Goal: Transaction & Acquisition: Purchase product/service

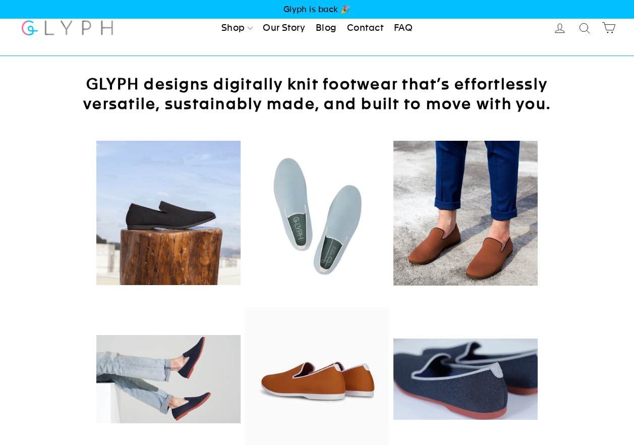
scroll to position [324, 0]
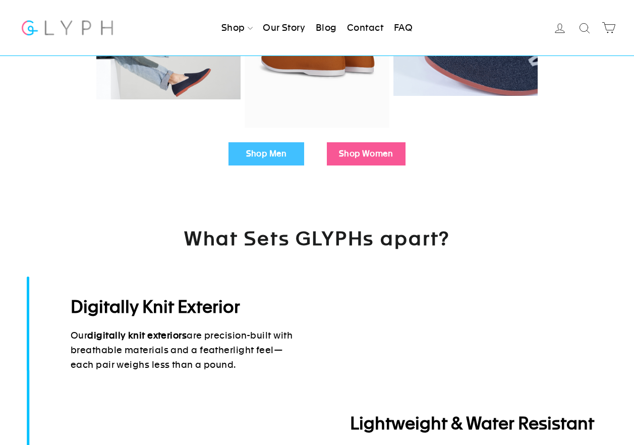
click at [240, 152] on link "Shop Men" at bounding box center [267, 153] width 76 height 23
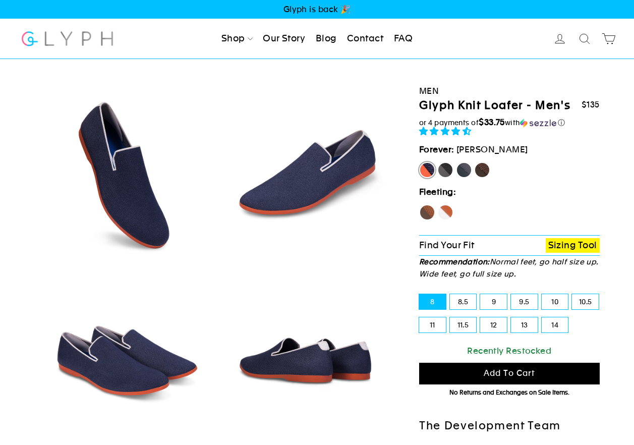
select select "highest-rating"
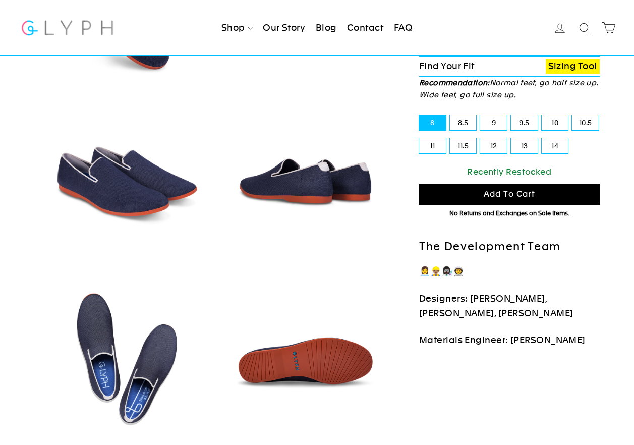
scroll to position [173, 0]
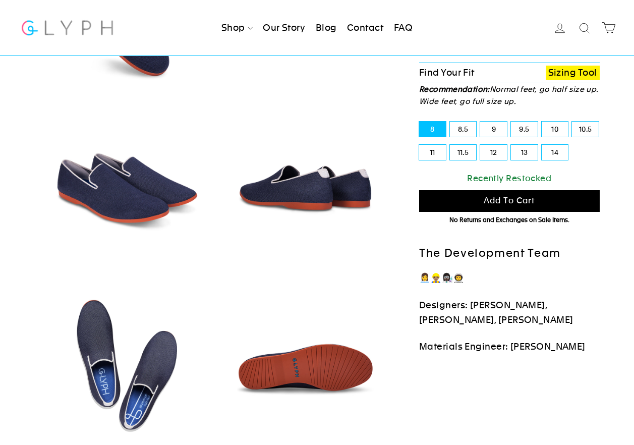
click at [525, 151] on label "13" at bounding box center [524, 152] width 27 height 15
click at [512, 145] on input "13" at bounding box center [511, 145] width 1 height 1
radio input "true"
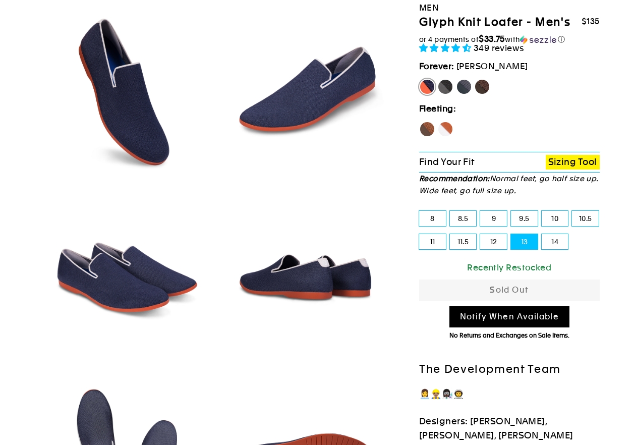
click at [568, 171] on p "Find Your Fit Sizing Tool" at bounding box center [509, 162] width 181 height 21
click at [565, 157] on link "Sizing Tool" at bounding box center [573, 162] width 54 height 15
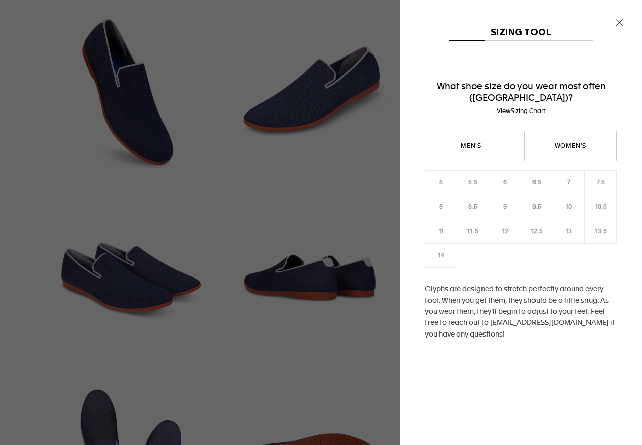
click at [534, 112] on link "Sizing Chart" at bounding box center [528, 110] width 34 height 7
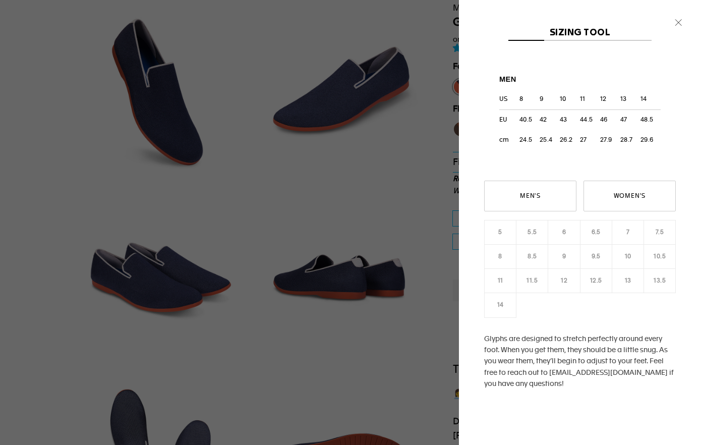
scroll to position [155, 0]
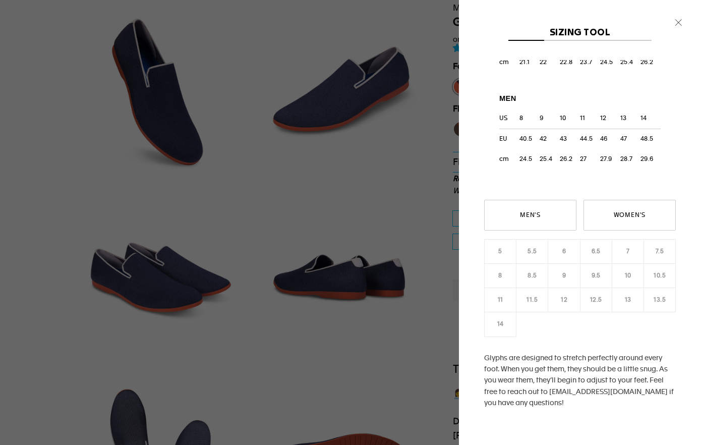
click at [641, 304] on div "Men's Women's 5 5.5 6 6.5 7 7.5 8 8.5 9 9.5 10 10.5 11 12" at bounding box center [580, 322] width 192 height 244
click at [641, 302] on div "Men's Women's 5 5.5 6 6.5 7 7.5 8 8.5 9 9.5 10 10.5 11 12" at bounding box center [580, 322] width 192 height 244
click at [626, 292] on div "Men's Women's 5 5.5 6 6.5 7 7.5 8 8.5 9 9.5 10 10.5 11 12" at bounding box center [580, 322] width 192 height 244
click at [509, 207] on link "Men's" at bounding box center [530, 215] width 92 height 31
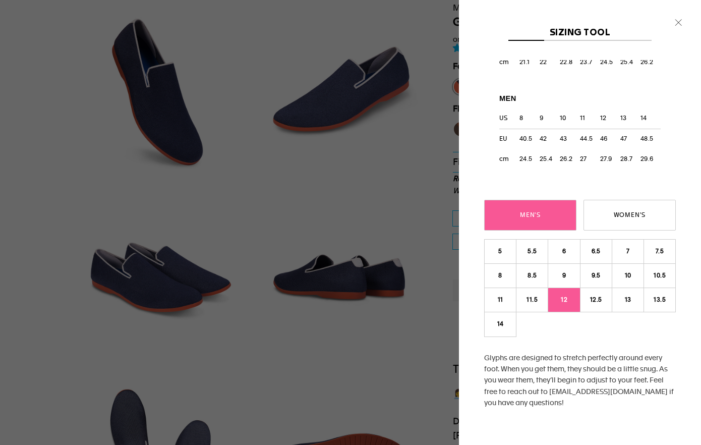
click at [572, 302] on link "12" at bounding box center [564, 300] width 32 height 25
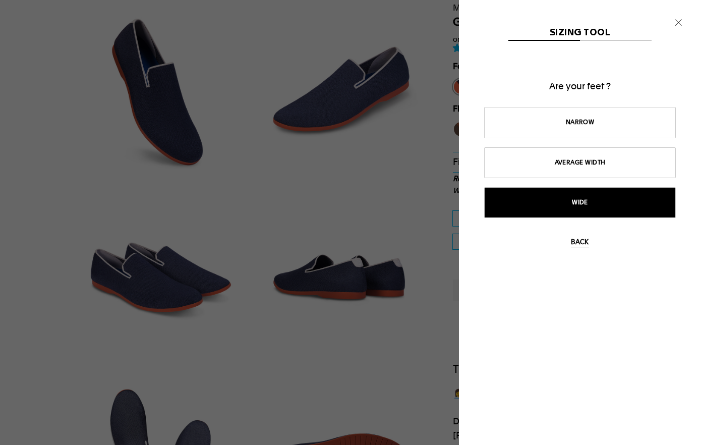
click at [601, 202] on link "Wide" at bounding box center [580, 202] width 192 height 31
click at [594, 200] on link "Yes, larger" at bounding box center [580, 202] width 192 height 31
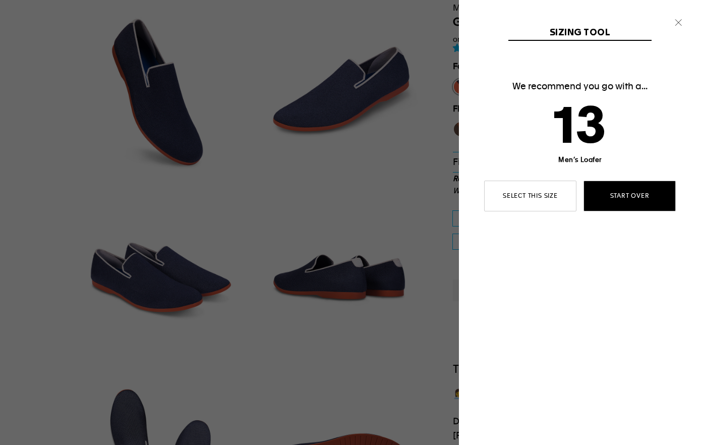
click at [612, 194] on link "Start over" at bounding box center [630, 196] width 92 height 31
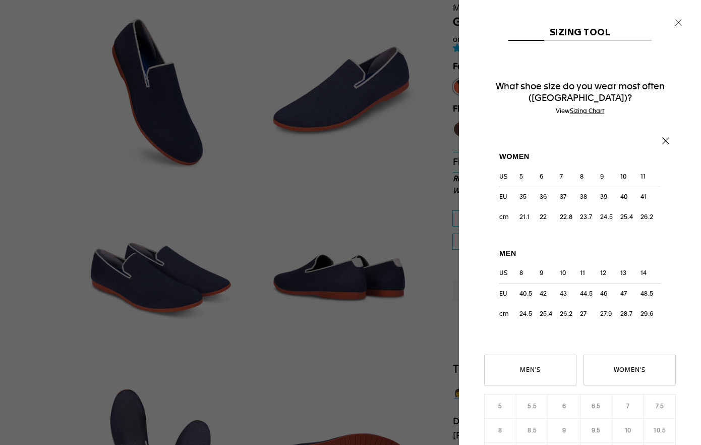
scroll to position [156, 0]
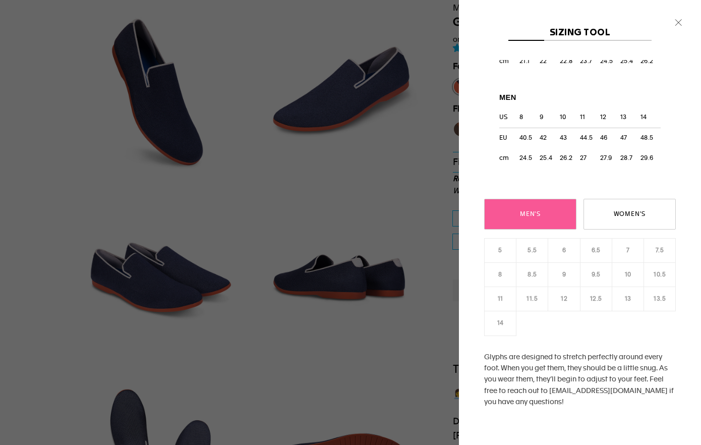
click at [544, 205] on link "Men's" at bounding box center [530, 214] width 92 height 31
click at [641, 297] on link "13.5" at bounding box center [660, 299] width 32 height 25
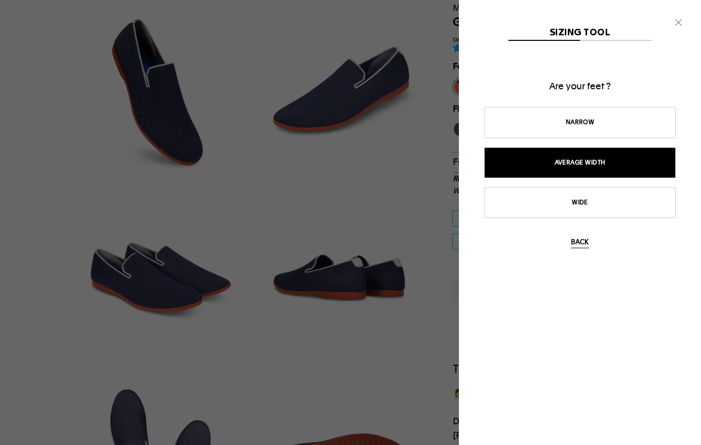
click at [594, 156] on link "Average width" at bounding box center [580, 162] width 192 height 31
click at [596, 167] on link "Not often" at bounding box center [580, 162] width 192 height 31
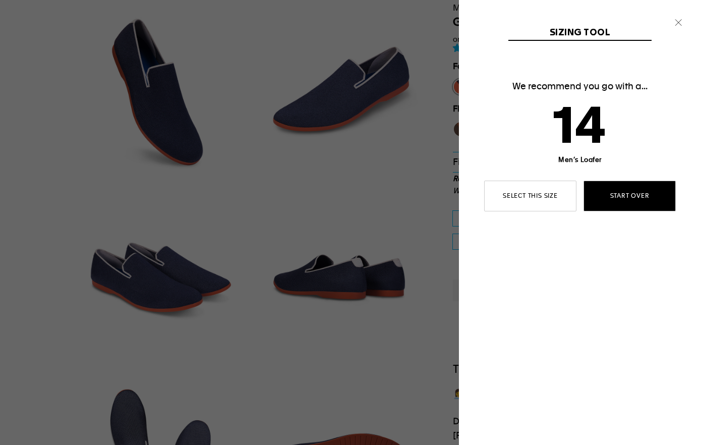
click at [623, 195] on link "Start over" at bounding box center [630, 196] width 92 height 31
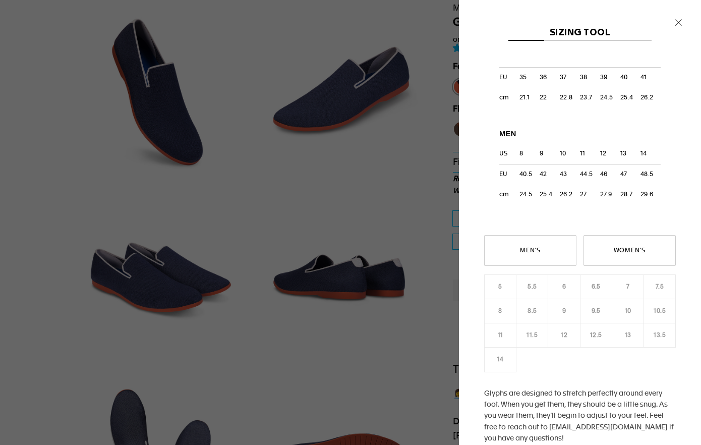
scroll to position [172, 0]
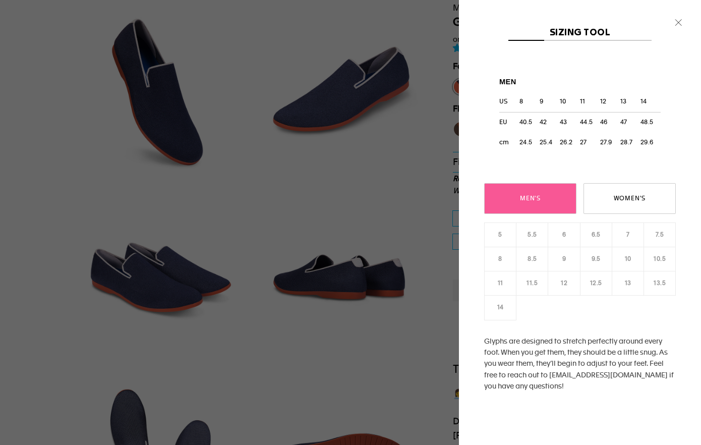
click at [495, 194] on link "Men's" at bounding box center [530, 198] width 92 height 31
click at [585, 281] on link "12.5" at bounding box center [596, 283] width 32 height 25
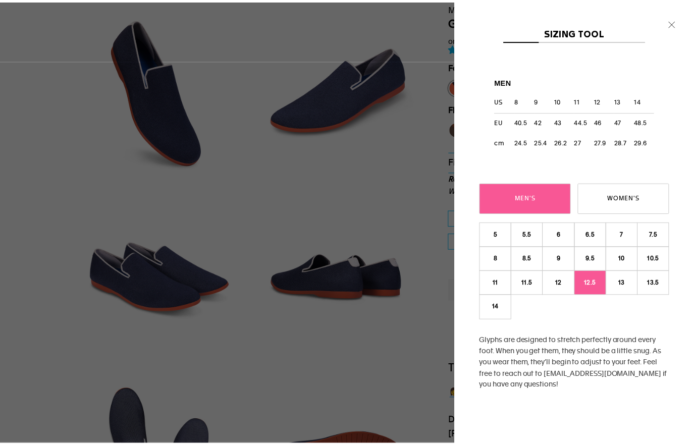
scroll to position [0, 0]
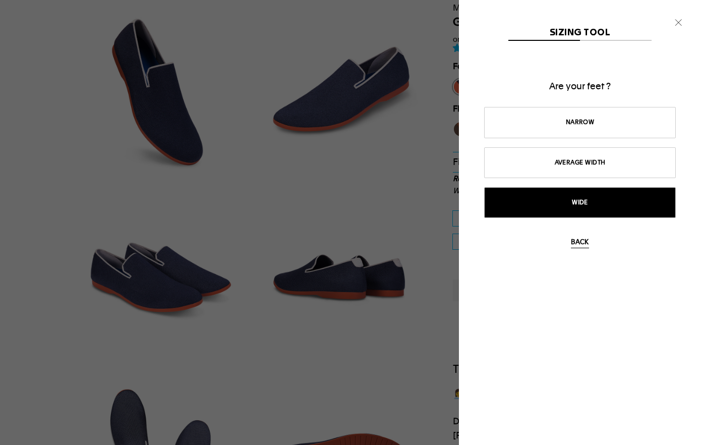
click at [598, 197] on link "Wide" at bounding box center [580, 202] width 192 height 31
click at [608, 210] on link "Yes, larger" at bounding box center [580, 202] width 192 height 31
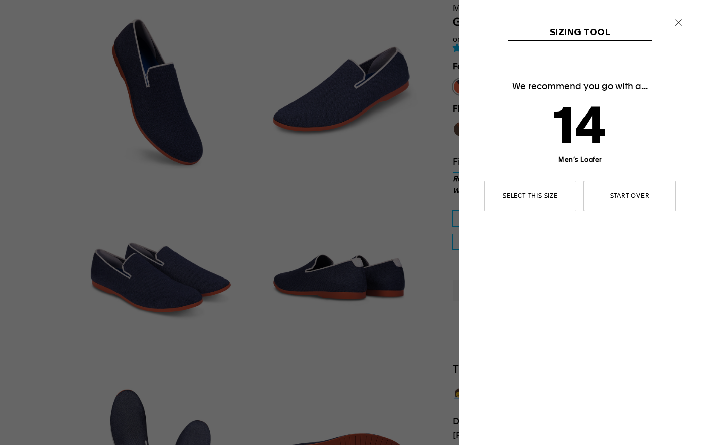
click at [641, 21] on icon "button" at bounding box center [679, 23] width 14 height 14
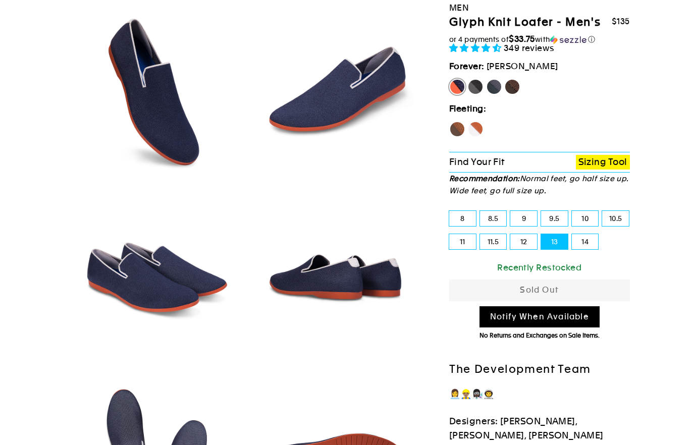
click at [617, 159] on link "Sizing Tool" at bounding box center [603, 162] width 54 height 15
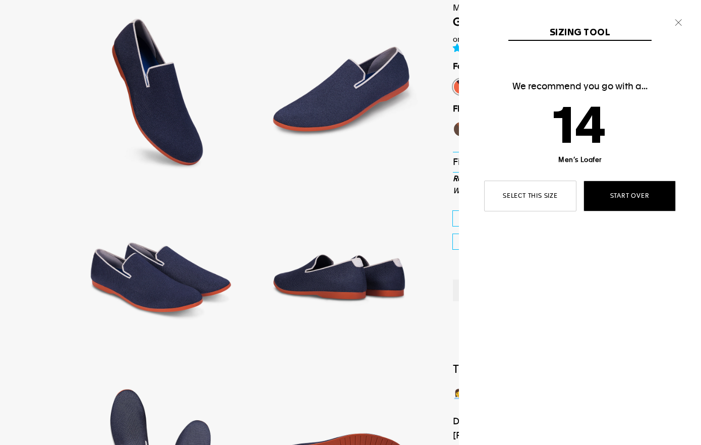
click at [612, 194] on link "Start over" at bounding box center [630, 196] width 92 height 31
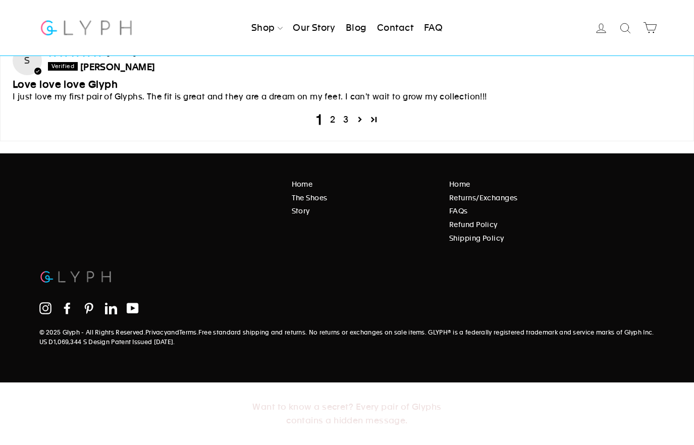
scroll to position [4354, 0]
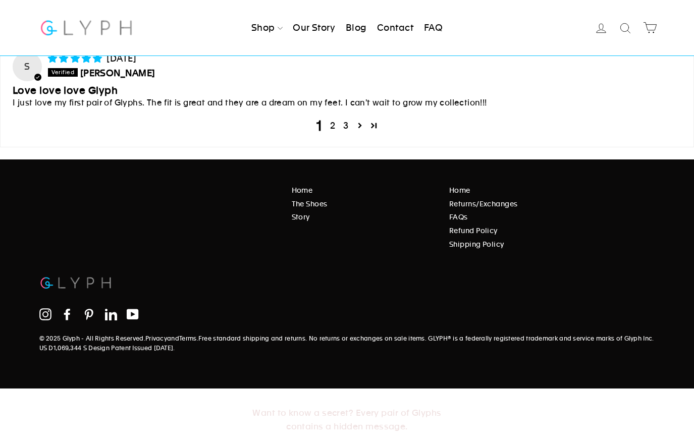
drag, startPoint x: 203, startPoint y: 350, endPoint x: 52, endPoint y: 347, distance: 150.9
click at [52, 347] on p "© 2025 Glyph - All Rights Reserved. Privacy and Terms . Free standard shipping …" at bounding box center [347, 343] width 616 height 19
copy link "US D1,069,344 S Design Patent Issued [DATE]"
click at [320, 311] on div "Home The Shoes Story Home Returns/Exchanges FAQs Refund Policy Shipping Policy …" at bounding box center [339, 257] width 631 height 144
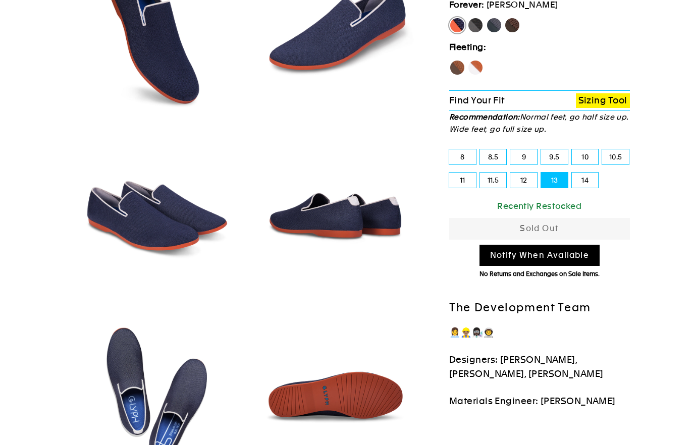
scroll to position [0, 0]
